Goal: Register for event/course

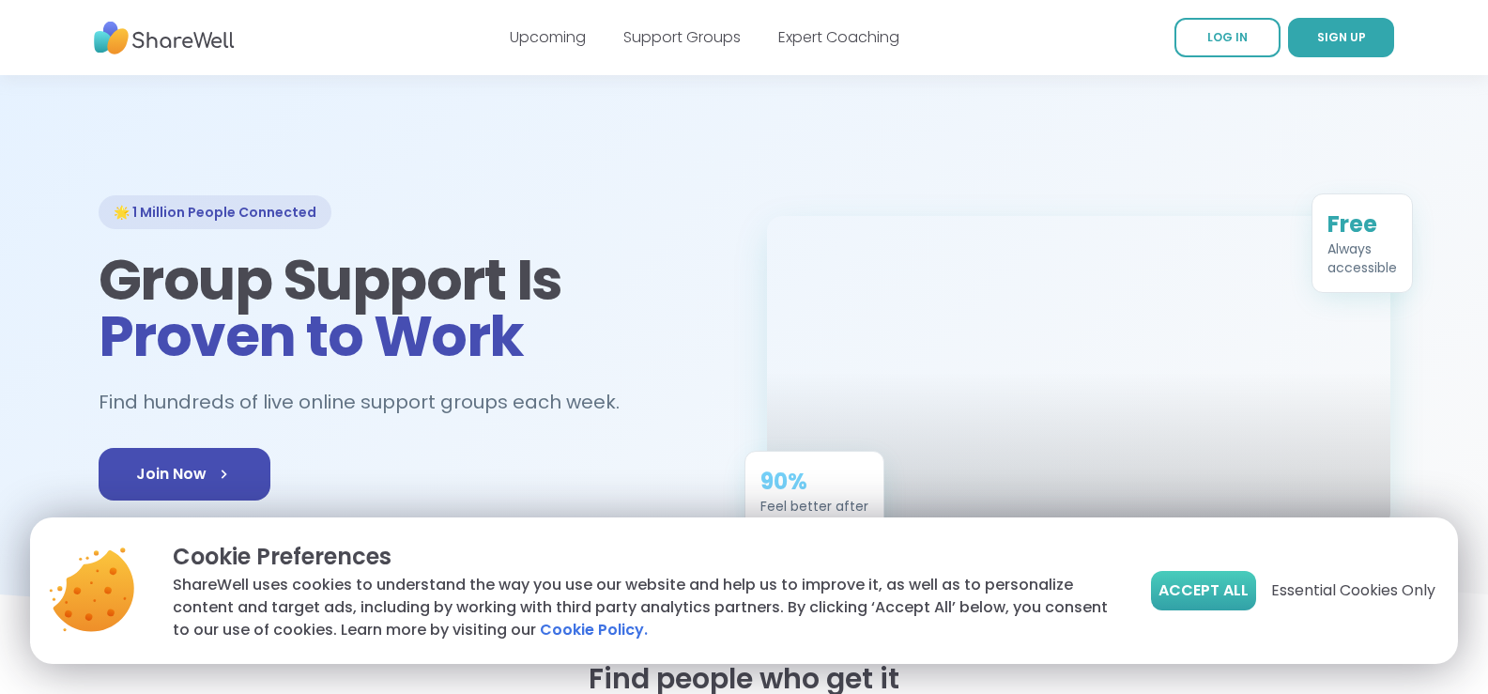
click at [1212, 588] on span "Accept All" at bounding box center [1203, 590] width 90 height 23
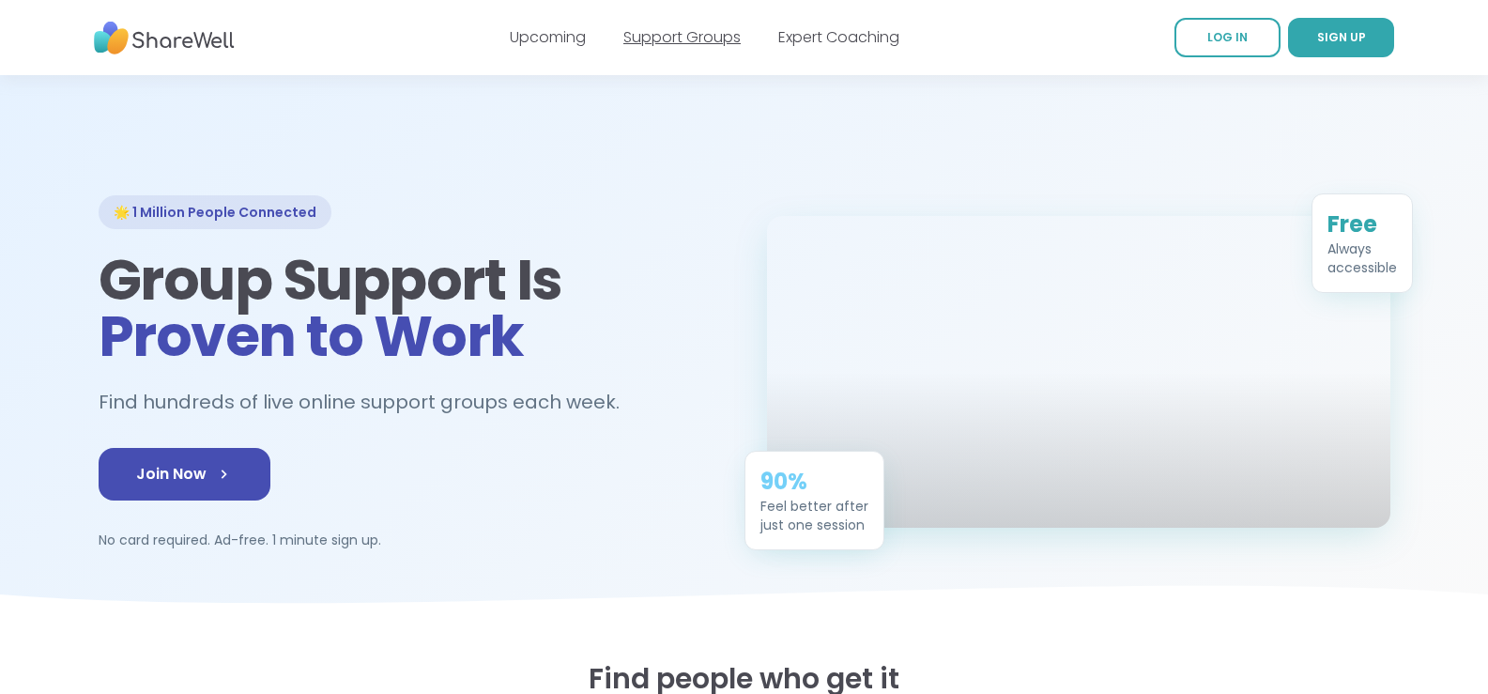
click at [673, 38] on link "Support Groups" at bounding box center [681, 37] width 117 height 22
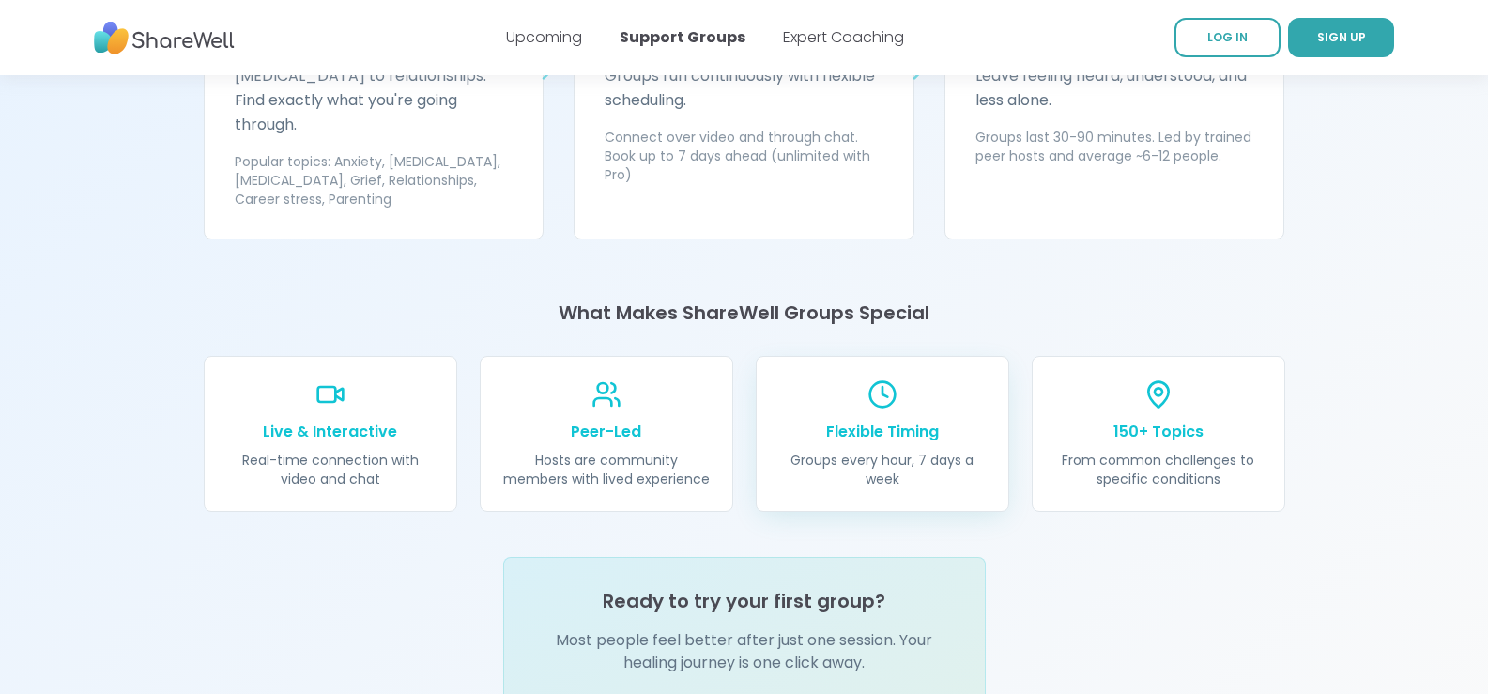
scroll to position [2065, 0]
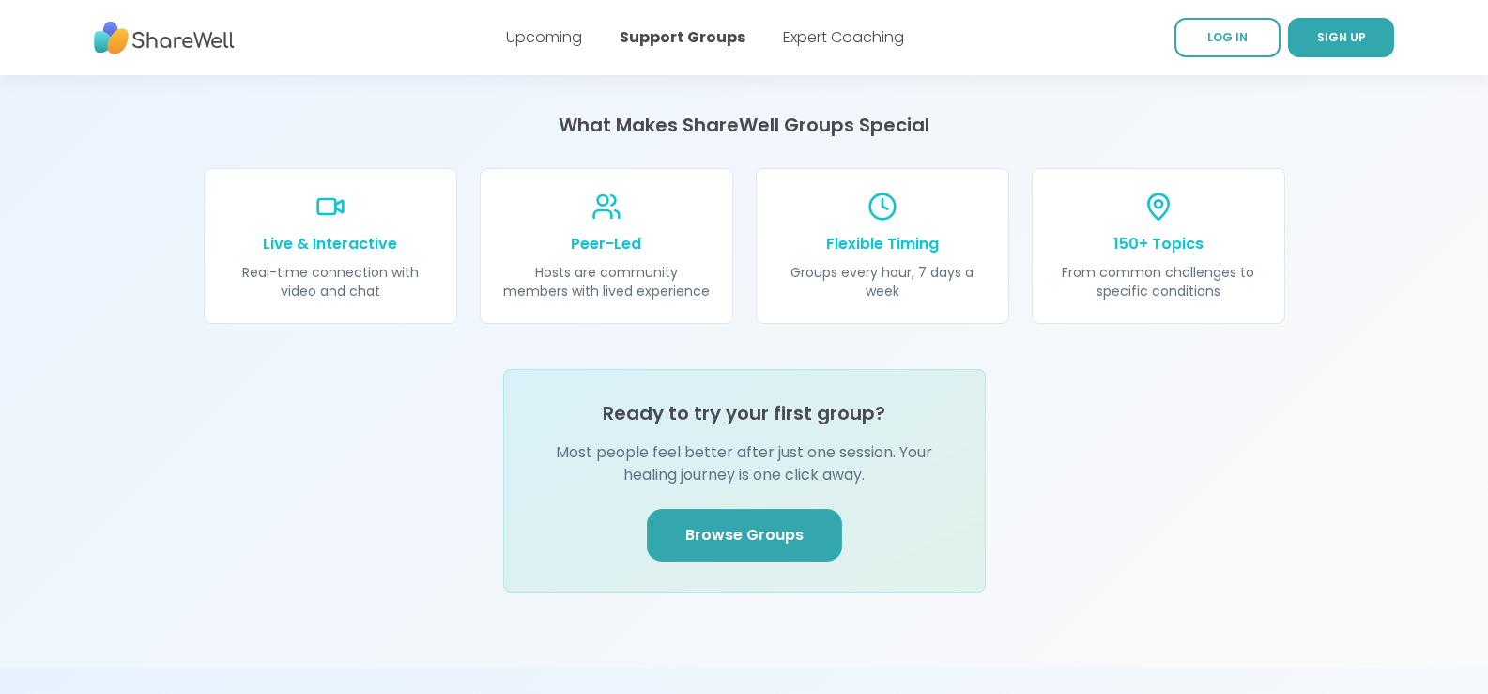
click at [779, 509] on link "Browse Groups" at bounding box center [744, 535] width 195 height 53
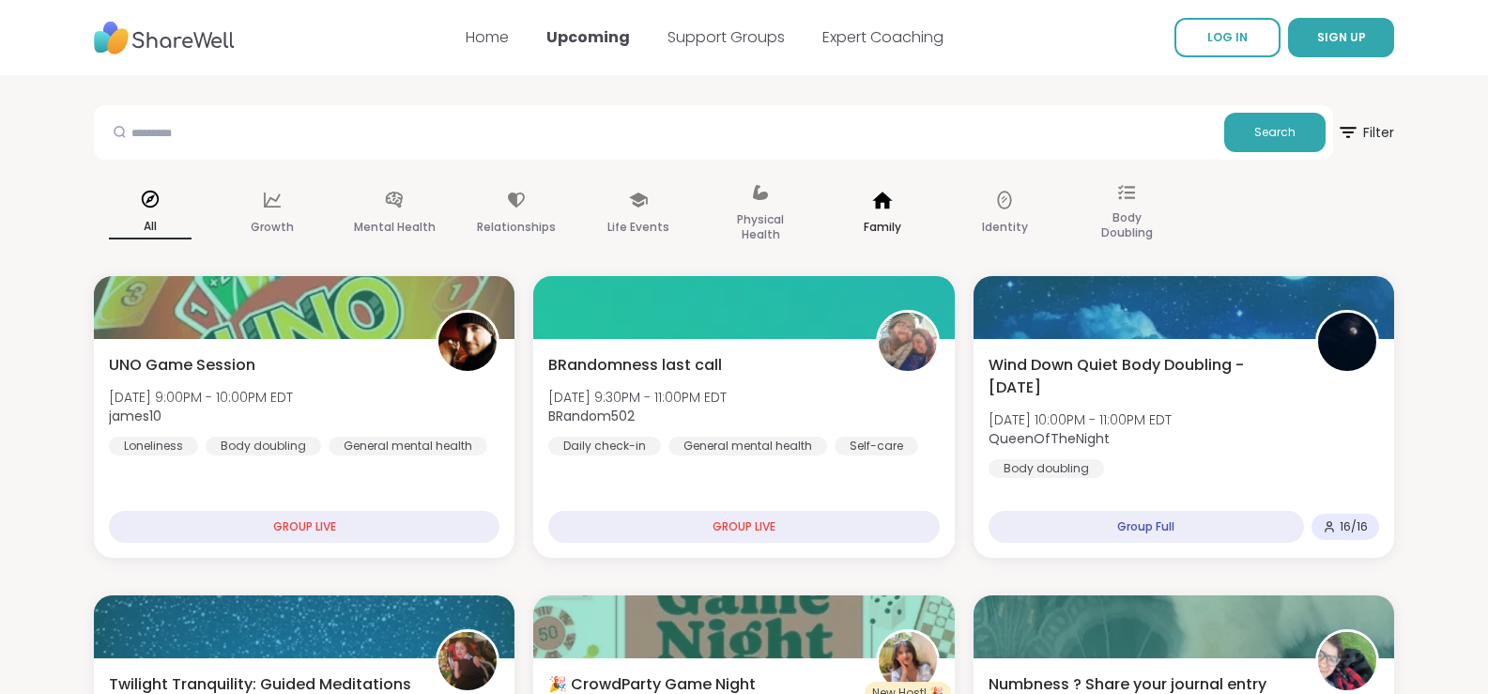
click at [882, 216] on p "Family" at bounding box center [883, 227] width 38 height 23
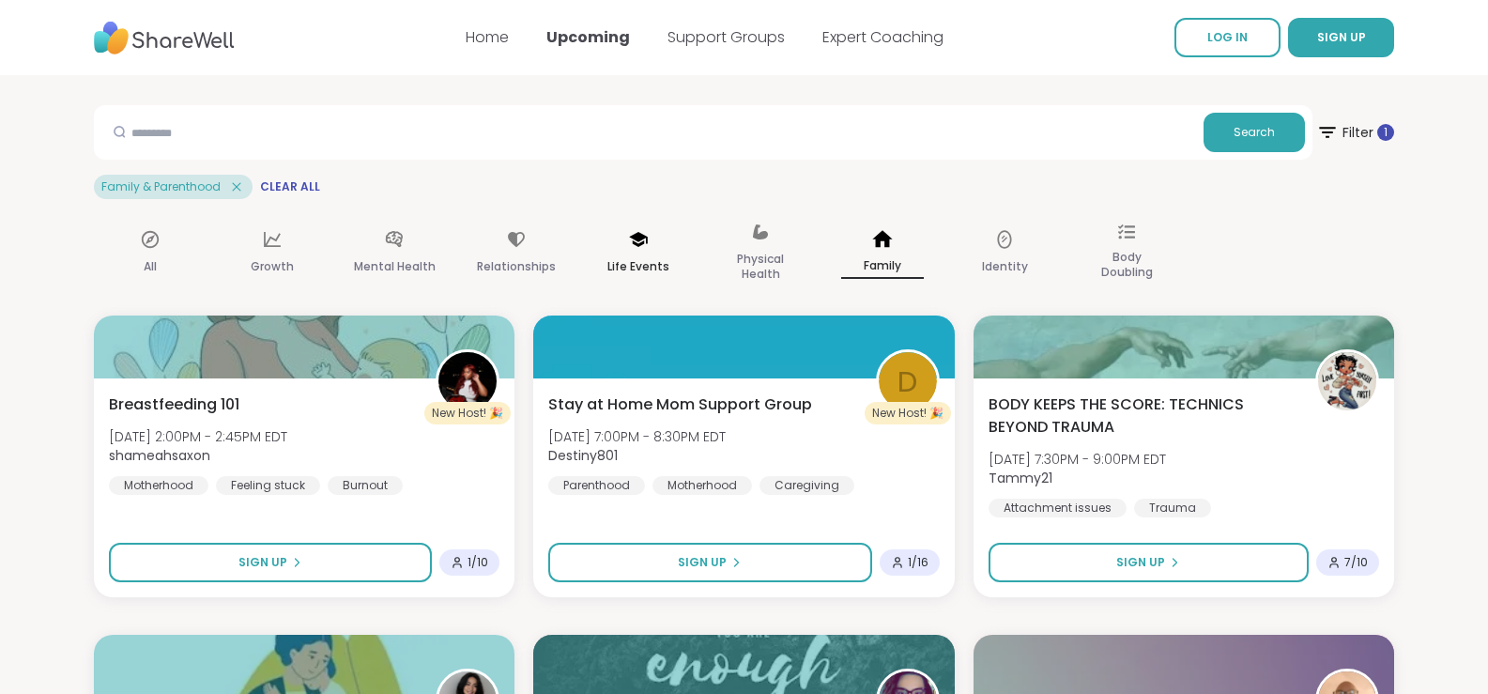
click at [649, 247] on div "Life Events" at bounding box center [638, 254] width 113 height 94
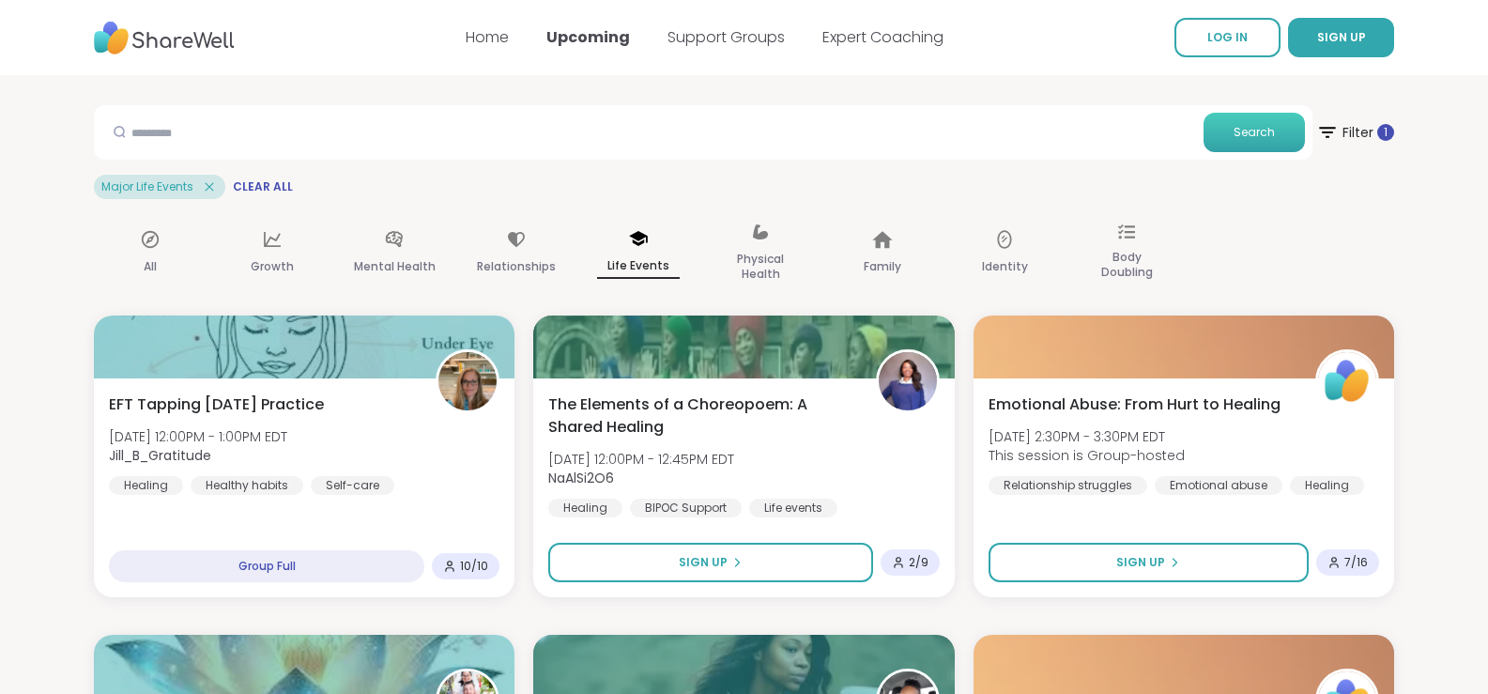
click at [1235, 138] on span "Search" at bounding box center [1254, 132] width 41 height 17
click at [1245, 130] on span "Search" at bounding box center [1254, 132] width 41 height 17
click at [1087, 136] on input "text" at bounding box center [648, 132] width 1095 height 38
type input "*****"
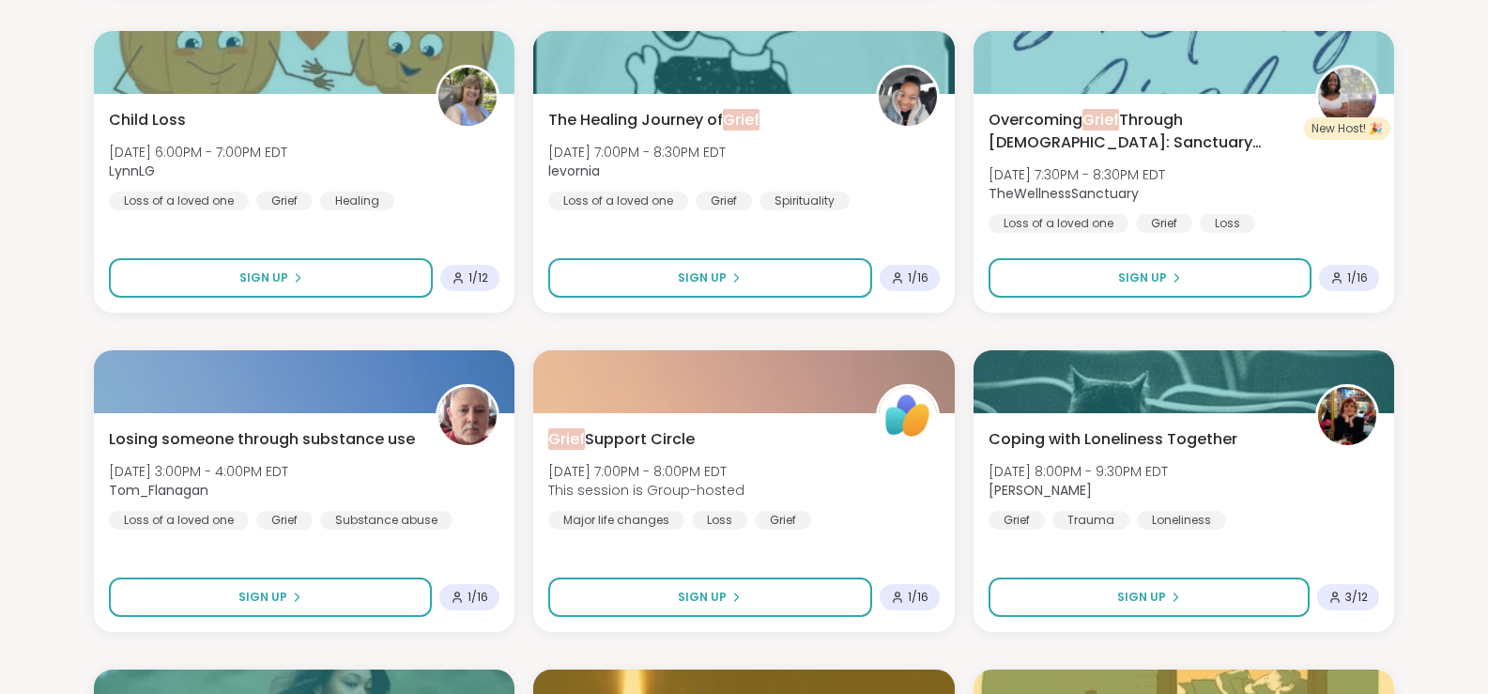
scroll to position [2253, 0]
